Goal: Contribute content: Add original content to the website for others to see

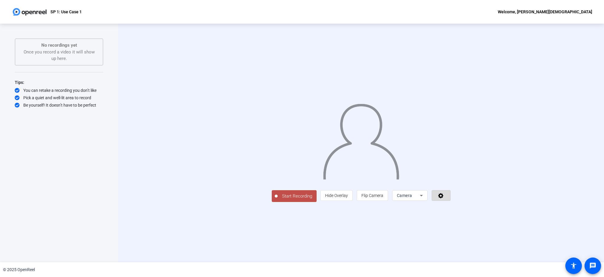
click at [451, 203] on span at bounding box center [441, 195] width 18 height 14
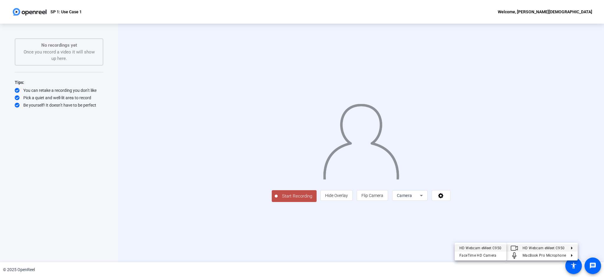
click at [490, 247] on div "HD Webcam eMeet C950" at bounding box center [481, 247] width 42 height 7
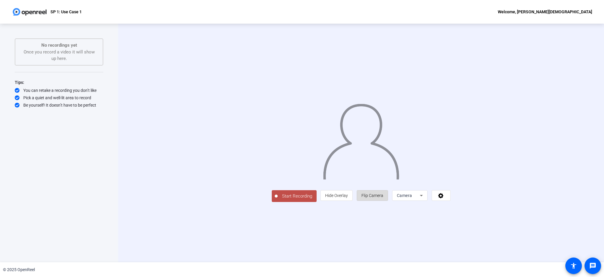
click at [384, 198] on span "Flip Camera" at bounding box center [373, 195] width 22 height 5
click at [412, 198] on span "Camera" at bounding box center [404, 195] width 15 height 5
click at [477, 208] on span "Screen" at bounding box center [474, 207] width 11 height 7
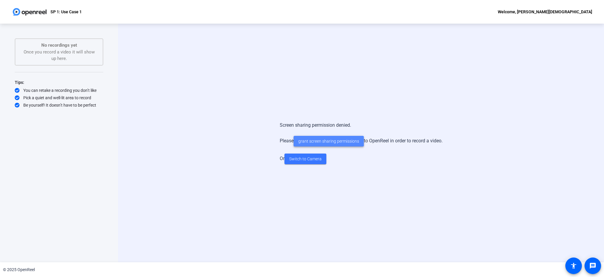
click at [331, 141] on span "grant screen sharing permissions" at bounding box center [328, 141] width 61 height 6
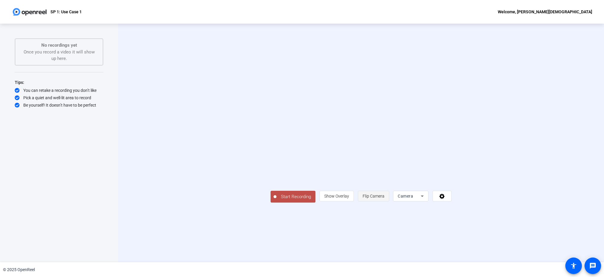
click at [385, 202] on span "Flip Camera" at bounding box center [374, 195] width 22 height 11
click at [385, 198] on span "Flip Camera" at bounding box center [374, 196] width 22 height 5
click at [477, 249] on div "Start Recording person Show Overlay flip Flip Camera Camera" at bounding box center [361, 143] width 486 height 239
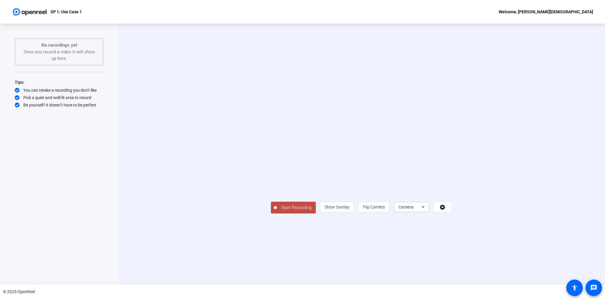
click at [421, 211] on div "Camera" at bounding box center [409, 207] width 23 height 7
click at [439, 273] on div at bounding box center [302, 149] width 605 height 299
click at [385, 213] on span "Flip Camera" at bounding box center [374, 207] width 22 height 11
click at [414, 210] on span "Camera" at bounding box center [405, 207] width 15 height 5
click at [482, 268] on mat-option "Screen" at bounding box center [484, 272] width 35 height 12
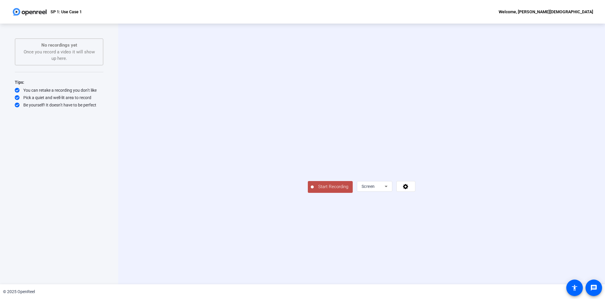
click at [314, 190] on span "Start Recording" at bounding box center [333, 187] width 39 height 7
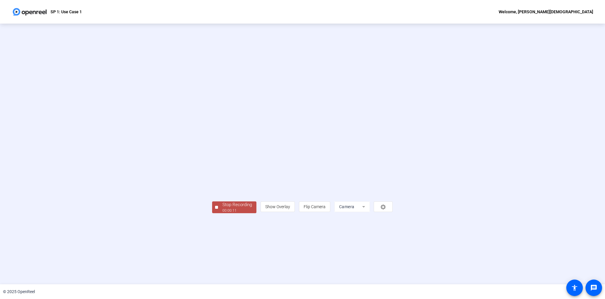
click at [222, 208] on div "Stop Recording" at bounding box center [237, 205] width 30 height 7
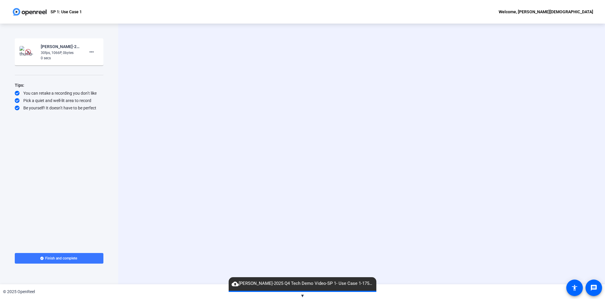
click at [27, 52] on img at bounding box center [28, 52] width 6 height 6
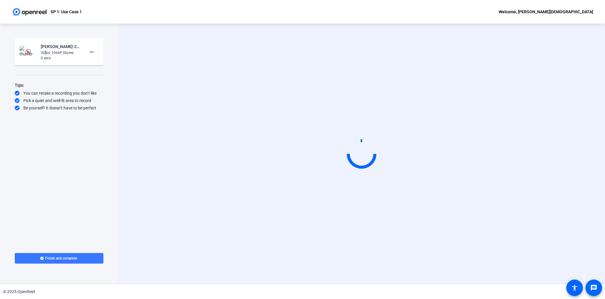
click at [44, 50] on div "30fps, 1066P, 0bytes" at bounding box center [61, 52] width 40 height 5
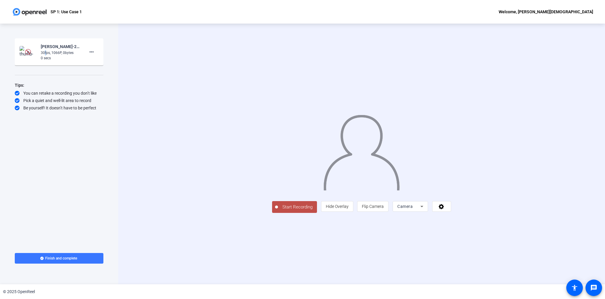
click at [27, 53] on img at bounding box center [28, 52] width 6 height 6
click at [92, 53] on mat-icon "more_horiz" at bounding box center [91, 51] width 7 height 7
click at [51, 70] on div at bounding box center [302, 149] width 605 height 299
click at [33, 53] on img at bounding box center [27, 52] width 17 height 12
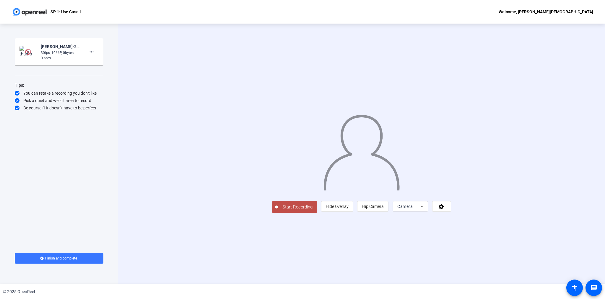
click at [33, 53] on img at bounding box center [27, 52] width 17 height 12
click at [94, 52] on mat-icon "more_horiz" at bounding box center [91, 51] width 7 height 7
click at [339, 268] on div at bounding box center [302, 149] width 605 height 299
click at [412, 209] on span "Camera" at bounding box center [404, 206] width 15 height 5
click at [481, 270] on mat-option "Screen" at bounding box center [484, 272] width 35 height 12
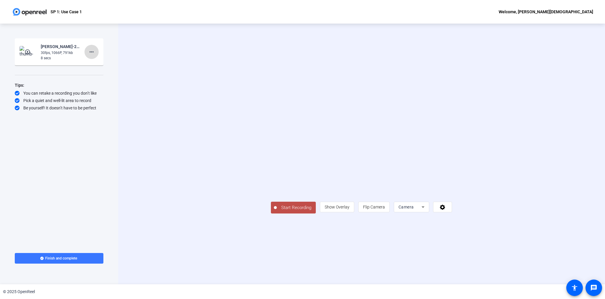
click at [90, 51] on mat-icon "more_horiz" at bounding box center [91, 51] width 7 height 7
click at [91, 65] on span "Delete clip" at bounding box center [101, 64] width 24 height 7
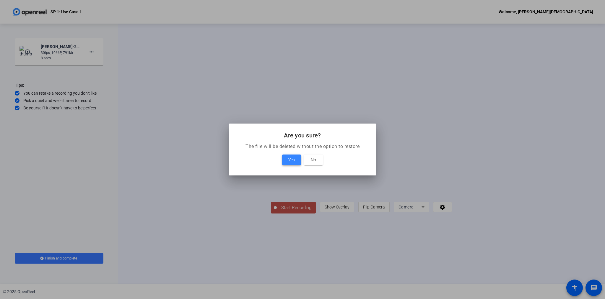
click at [286, 163] on span at bounding box center [291, 160] width 19 height 14
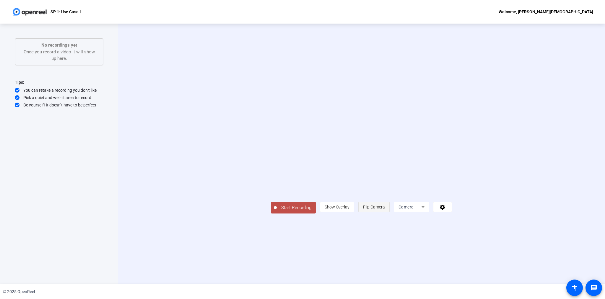
click at [385, 210] on span "Flip Camera" at bounding box center [374, 207] width 22 height 5
click at [424, 213] on div "Camera" at bounding box center [411, 207] width 26 height 11
click at [476, 273] on span "Screen" at bounding box center [474, 271] width 11 height 7
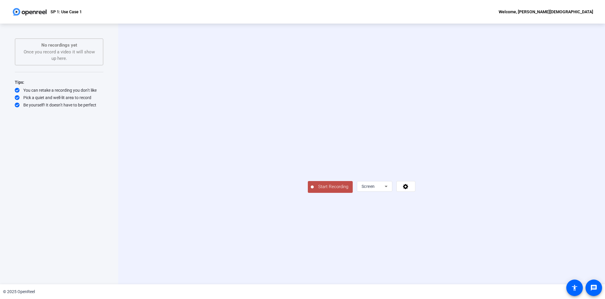
click at [314, 190] on span "Start Recording" at bounding box center [333, 187] width 39 height 7
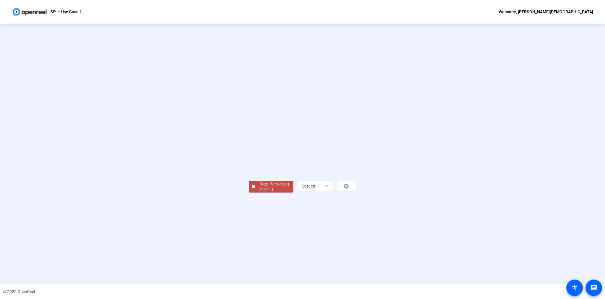
click at [259, 188] on div "Stop Recording" at bounding box center [274, 184] width 30 height 7
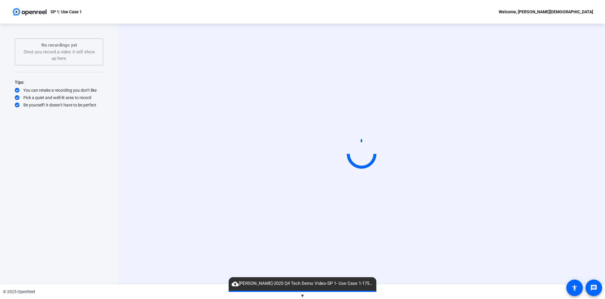
click at [302, 296] on span "▼" at bounding box center [302, 295] width 4 height 5
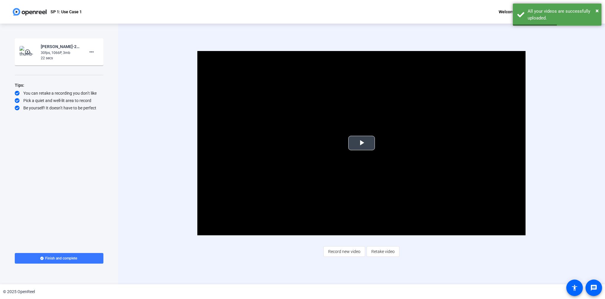
click at [361, 143] on span "Video Player" at bounding box center [361, 143] width 0 height 0
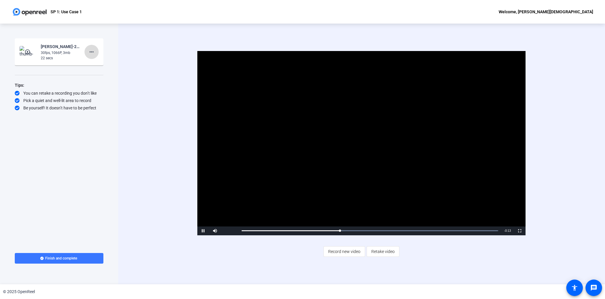
click at [91, 52] on mat-icon "more_horiz" at bounding box center [91, 51] width 7 height 7
click at [94, 65] on span "Delete clip" at bounding box center [101, 64] width 24 height 7
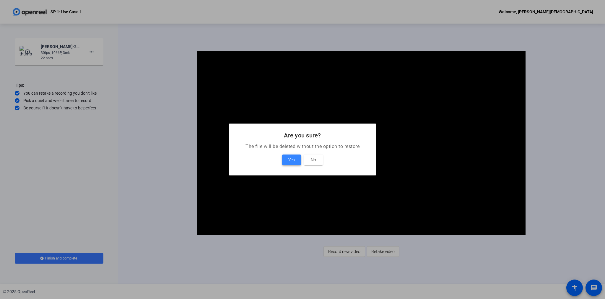
click at [285, 159] on span at bounding box center [291, 160] width 19 height 14
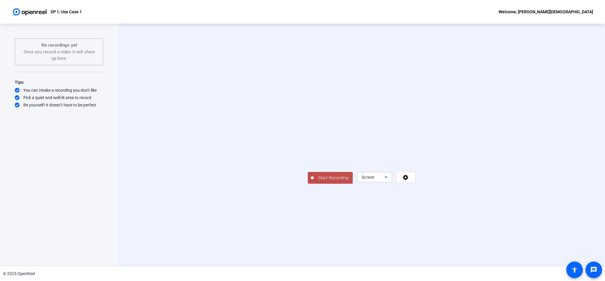
click at [384, 181] on div "Screen" at bounding box center [372, 177] width 23 height 7
click at [478, 206] on span "Screen" at bounding box center [474, 209] width 11 height 7
click at [384, 181] on div "Screen" at bounding box center [372, 177] width 23 height 7
click at [476, 198] on span "Camera" at bounding box center [475, 197] width 13 height 7
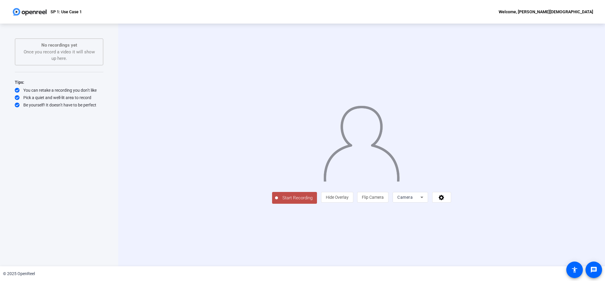
click at [428, 203] on div "Camera" at bounding box center [409, 197] width 35 height 11
click at [474, 213] on span "Screen" at bounding box center [474, 209] width 11 height 7
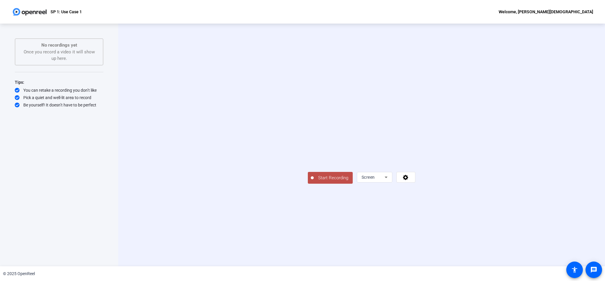
click at [314, 182] on span "Start Recording" at bounding box center [333, 178] width 39 height 7
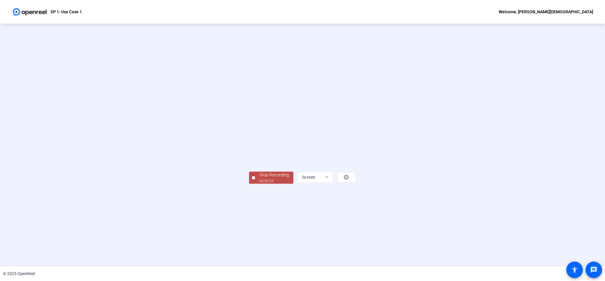
click at [249, 184] on div "Stop Recording 00:00:54 Screen" at bounding box center [302, 177] width 107 height 13
click at [259, 179] on div "Stop Recording" at bounding box center [274, 175] width 30 height 7
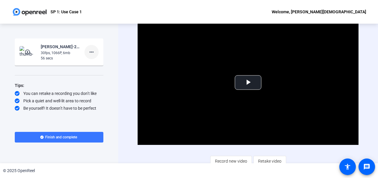
click at [93, 56] on span at bounding box center [91, 52] width 14 height 14
click at [95, 66] on span "Delete clip" at bounding box center [101, 64] width 24 height 7
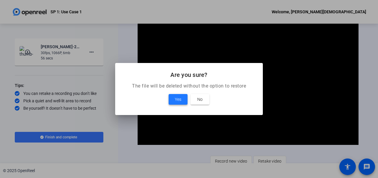
click at [171, 99] on span at bounding box center [178, 99] width 19 height 14
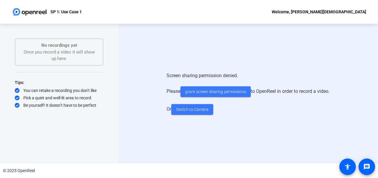
click at [226, 48] on div "Screen sharing permission denied. Please grant screen sharing permissions to Op…" at bounding box center [248, 93] width 260 height 139
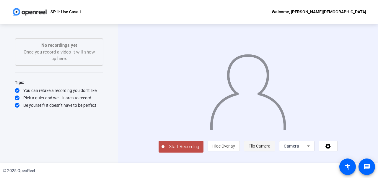
click at [270, 148] on span "Flip Camera" at bounding box center [260, 145] width 22 height 5
click at [299, 148] on span "Camera" at bounding box center [291, 145] width 15 height 5
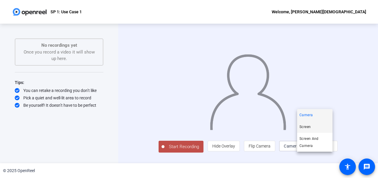
click at [306, 129] on span "Screen" at bounding box center [304, 126] width 11 height 7
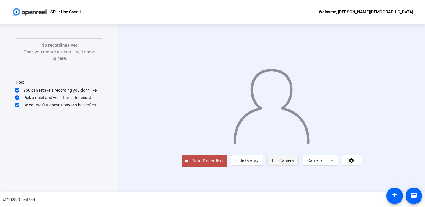
click at [294, 163] on span "Flip Camera" at bounding box center [283, 160] width 22 height 5
click at [323, 163] on span "Camera" at bounding box center [314, 160] width 15 height 5
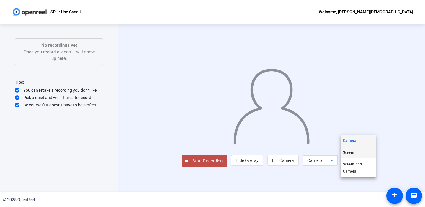
click at [352, 154] on span "Screen" at bounding box center [348, 152] width 11 height 7
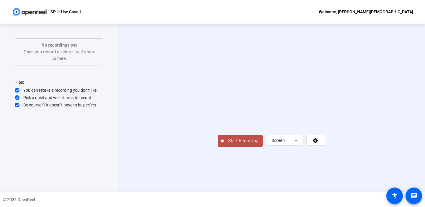
click at [224, 144] on span "Start Recording" at bounding box center [243, 141] width 39 height 7
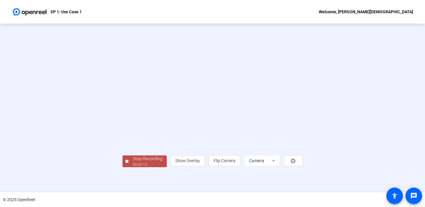
scroll to position [22, 0]
click at [133, 162] on div "Stop Recording" at bounding box center [148, 159] width 30 height 7
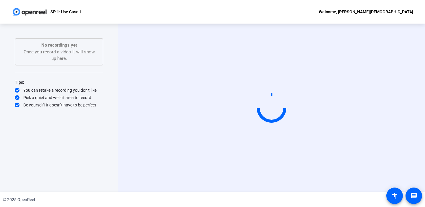
scroll to position [0, 0]
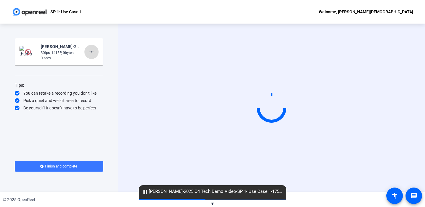
click at [97, 54] on span at bounding box center [91, 52] width 14 height 14
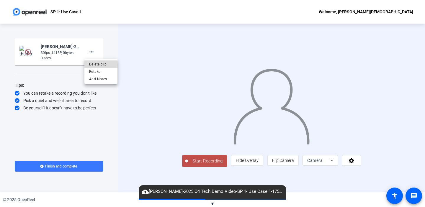
click at [98, 65] on span "Delete clip" at bounding box center [101, 64] width 24 height 7
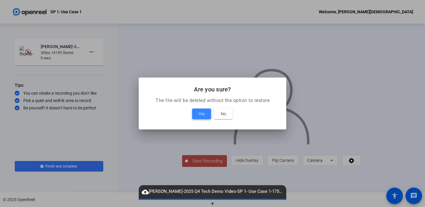
click at [200, 112] on span "Yes" at bounding box center [201, 113] width 6 height 7
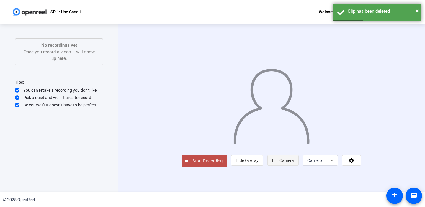
click at [294, 163] on span "Flip Camera" at bounding box center [283, 160] width 22 height 5
click at [323, 163] on span "Camera" at bounding box center [314, 160] width 15 height 5
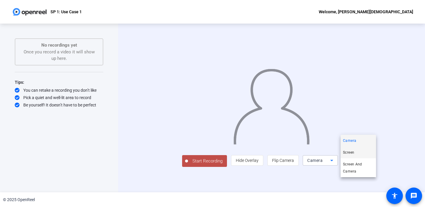
click at [350, 154] on span "Screen" at bounding box center [348, 152] width 11 height 7
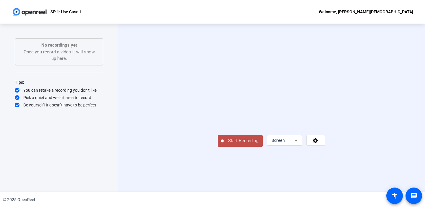
click at [224, 144] on span "Start Recording" at bounding box center [243, 141] width 39 height 7
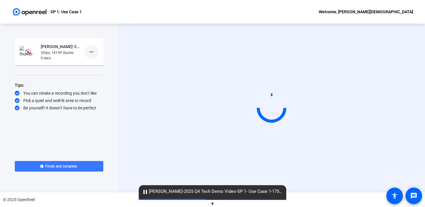
click at [95, 54] on mat-icon "more_horiz" at bounding box center [91, 51] width 7 height 7
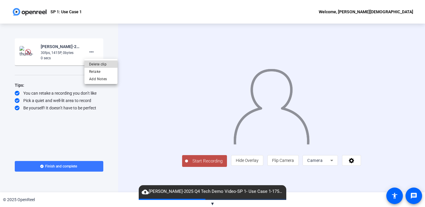
click at [95, 63] on span "Delete clip" at bounding box center [101, 64] width 24 height 7
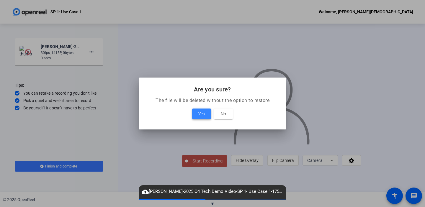
click at [195, 112] on span at bounding box center [201, 114] width 19 height 14
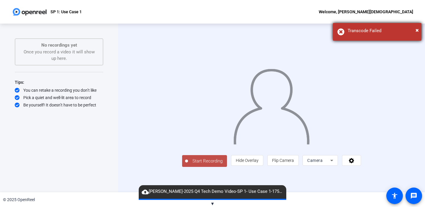
click at [419, 30] on div "× Transcode Failed" at bounding box center [377, 32] width 89 height 18
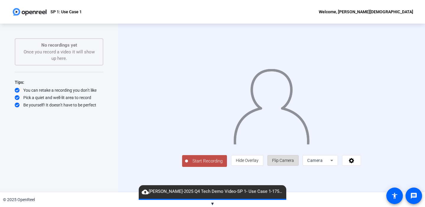
click at [294, 163] on span "Flip Camera" at bounding box center [283, 160] width 22 height 5
click at [323, 163] on span "Camera" at bounding box center [314, 160] width 15 height 5
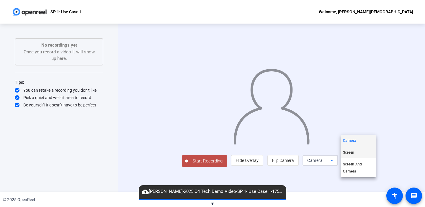
click at [353, 155] on span "Screen" at bounding box center [348, 152] width 11 height 7
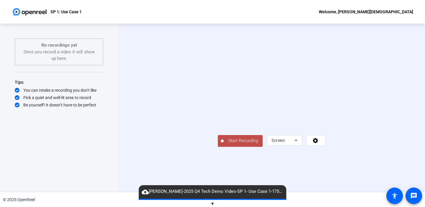
click at [224, 144] on span "Start Recording" at bounding box center [243, 141] width 39 height 7
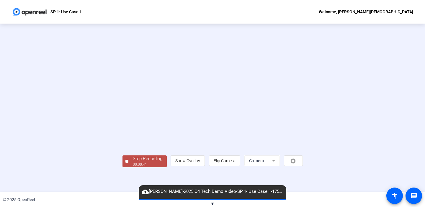
scroll to position [22, 0]
click at [236, 163] on span "Flip Camera" at bounding box center [225, 161] width 22 height 5
click at [280, 166] on mat-form-field "Camera" at bounding box center [261, 161] width 35 height 11
click at [133, 167] on div "00:00:46" at bounding box center [148, 164] width 30 height 5
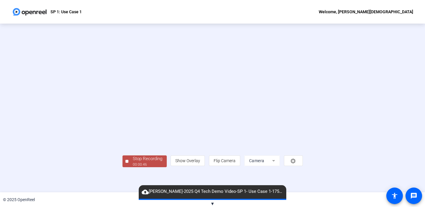
scroll to position [0, 0]
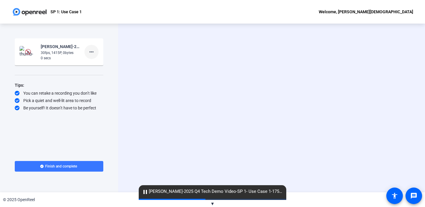
click at [93, 51] on mat-icon "more_horiz" at bounding box center [91, 51] width 7 height 7
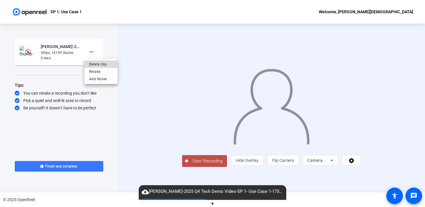
click at [95, 65] on span "Delete clip" at bounding box center [101, 64] width 24 height 7
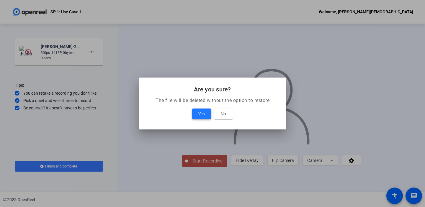
click at [203, 110] on span at bounding box center [201, 114] width 19 height 14
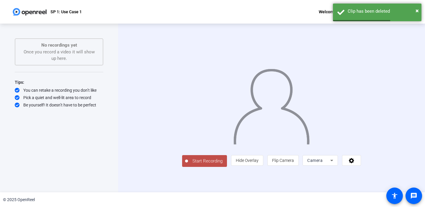
click at [188, 165] on span "Start Recording" at bounding box center [207, 161] width 39 height 7
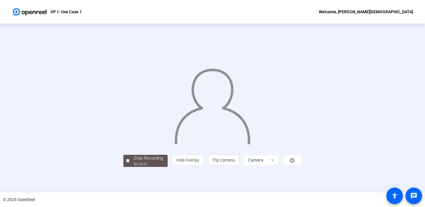
scroll to position [22, 0]
click at [134, 167] on div "00:00:07" at bounding box center [149, 164] width 30 height 5
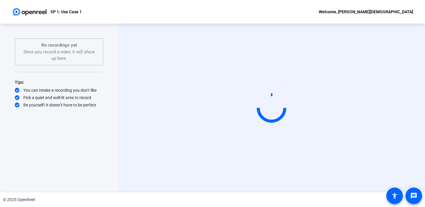
scroll to position [0, 0]
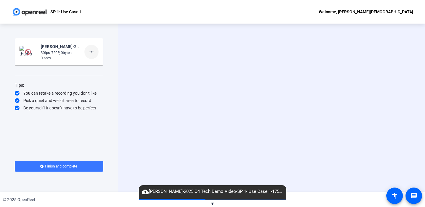
click at [95, 52] on mat-icon "more_horiz" at bounding box center [91, 51] width 7 height 7
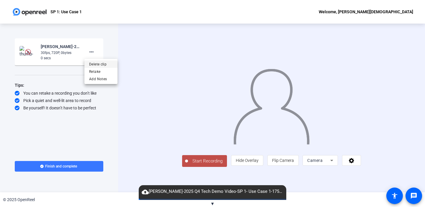
click at [93, 66] on span "Delete clip" at bounding box center [101, 64] width 24 height 7
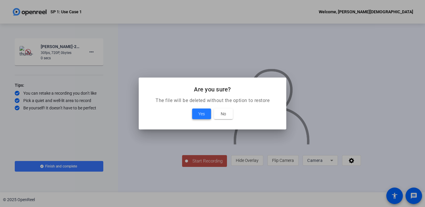
click at [200, 117] on span "Yes" at bounding box center [201, 113] width 6 height 7
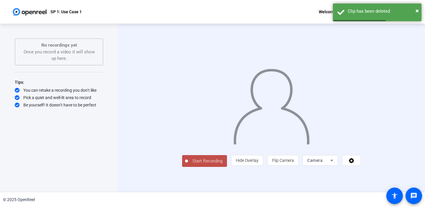
click at [188, 165] on span "Start Recording" at bounding box center [207, 161] width 39 height 7
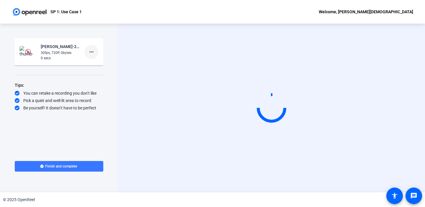
click at [92, 50] on mat-icon "more_horiz" at bounding box center [91, 51] width 7 height 7
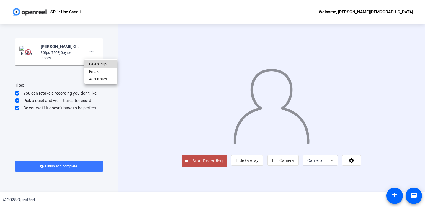
click at [94, 63] on span "Delete clip" at bounding box center [101, 64] width 24 height 7
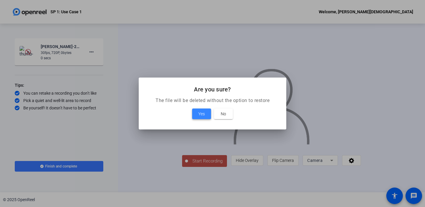
click at [201, 114] on span "Yes" at bounding box center [201, 113] width 6 height 7
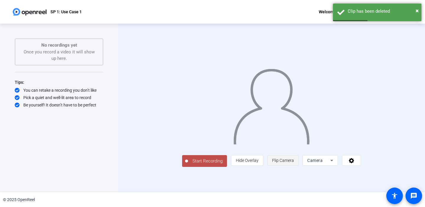
click at [294, 163] on span "Flip Camera" at bounding box center [283, 160] width 22 height 5
click at [338, 166] on div "Camera" at bounding box center [320, 160] width 35 height 11
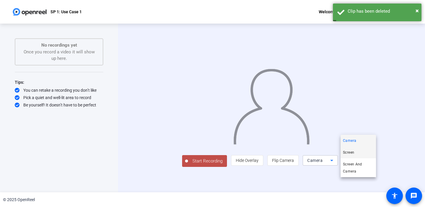
click at [347, 154] on span "Screen" at bounding box center [348, 152] width 11 height 7
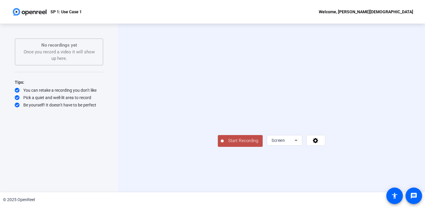
click at [224, 144] on span "Start Recording" at bounding box center [243, 141] width 39 height 7
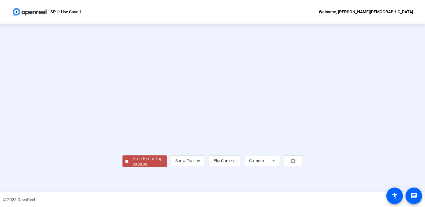
scroll to position [22, 0]
click at [133, 167] on div "00:00:09" at bounding box center [148, 164] width 30 height 5
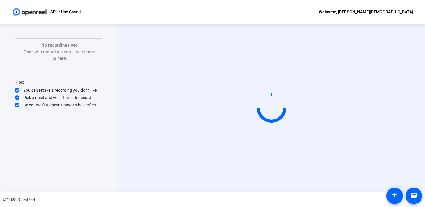
click at [108, 147] on div "Start Recording No recordings yet Once you record a video it will show up here.…" at bounding box center [59, 108] width 118 height 169
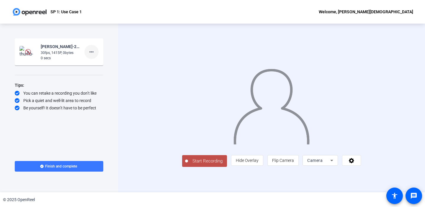
click at [96, 53] on span at bounding box center [91, 52] width 14 height 14
click at [91, 66] on span "Delete clip" at bounding box center [101, 64] width 24 height 7
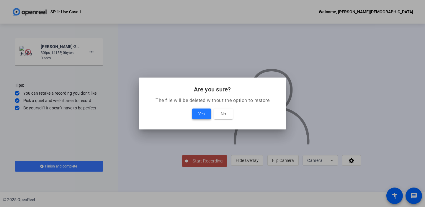
click at [199, 110] on span at bounding box center [201, 114] width 19 height 14
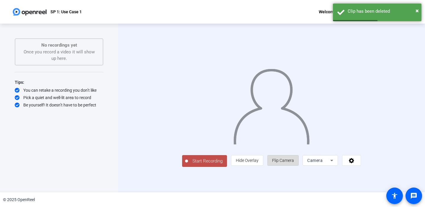
click at [294, 163] on span "Flip Camera" at bounding box center [283, 160] width 22 height 5
click at [323, 163] on span "Camera" at bounding box center [314, 160] width 15 height 5
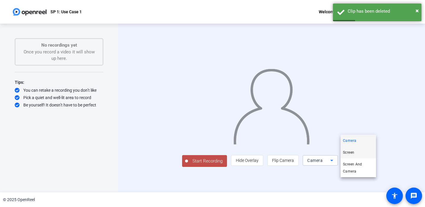
click at [352, 154] on span "Screen" at bounding box center [348, 152] width 11 height 7
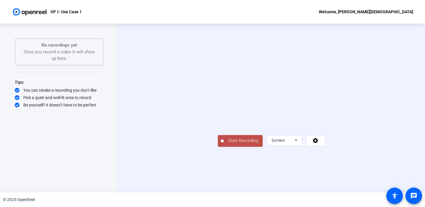
click at [224, 144] on span "Start Recording" at bounding box center [243, 141] width 39 height 7
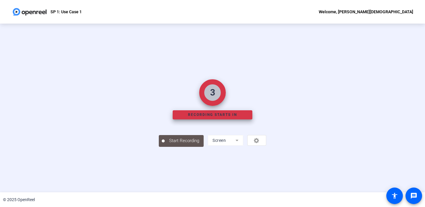
click at [192, 129] on div "3 Recording starts in" at bounding box center [212, 99] width 107 height 60
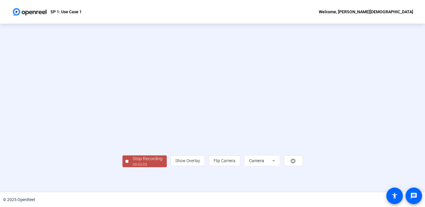
scroll to position [22, 0]
click at [133, 162] on div "Stop Recording" at bounding box center [148, 159] width 30 height 7
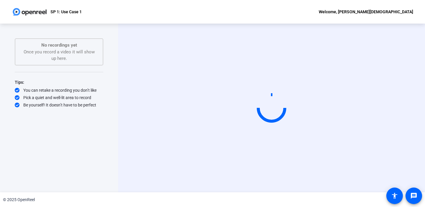
click at [64, 141] on div "Start Recording No recordings yet Once you record a video it will show up here.…" at bounding box center [59, 101] width 89 height 127
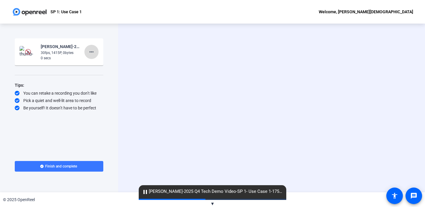
click at [95, 51] on mat-icon "more_horiz" at bounding box center [91, 51] width 7 height 7
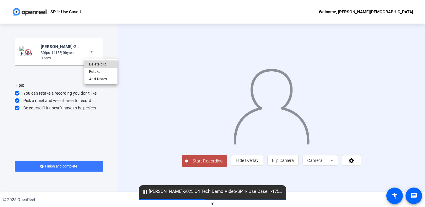
click at [95, 66] on span "Delete clip" at bounding box center [101, 64] width 24 height 7
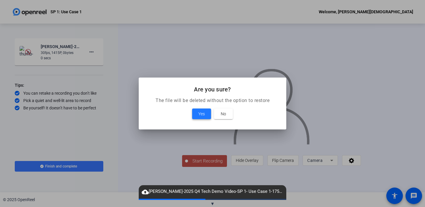
click at [206, 113] on span at bounding box center [201, 114] width 19 height 14
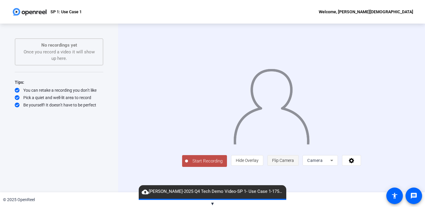
click at [294, 163] on span "Flip Camera" at bounding box center [283, 160] width 22 height 5
click at [330, 164] on div "Camera" at bounding box center [318, 160] width 23 height 7
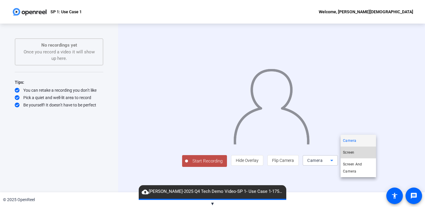
click at [352, 155] on span "Screen" at bounding box center [348, 152] width 11 height 7
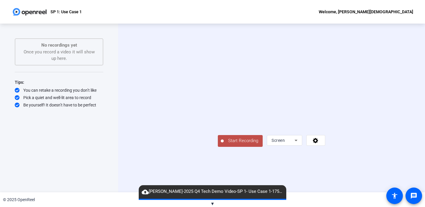
click at [224, 144] on span "Start Recording" at bounding box center [243, 141] width 39 height 7
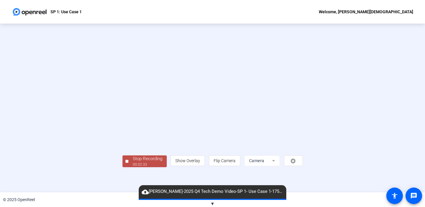
scroll to position [22, 0]
click at [133, 167] on div "00:02:34" at bounding box center [148, 164] width 30 height 5
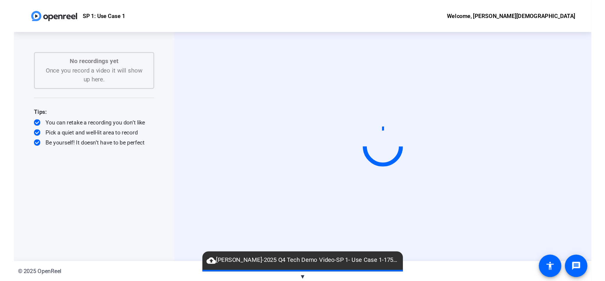
scroll to position [0, 0]
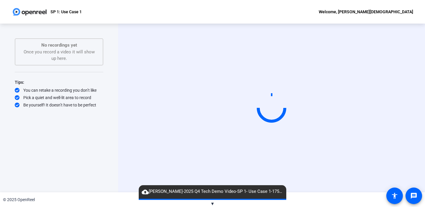
click at [115, 169] on div "Start Recording No recordings yet Once you record a video it will show up here.…" at bounding box center [59, 108] width 118 height 169
